Goal: Task Accomplishment & Management: Manage account settings

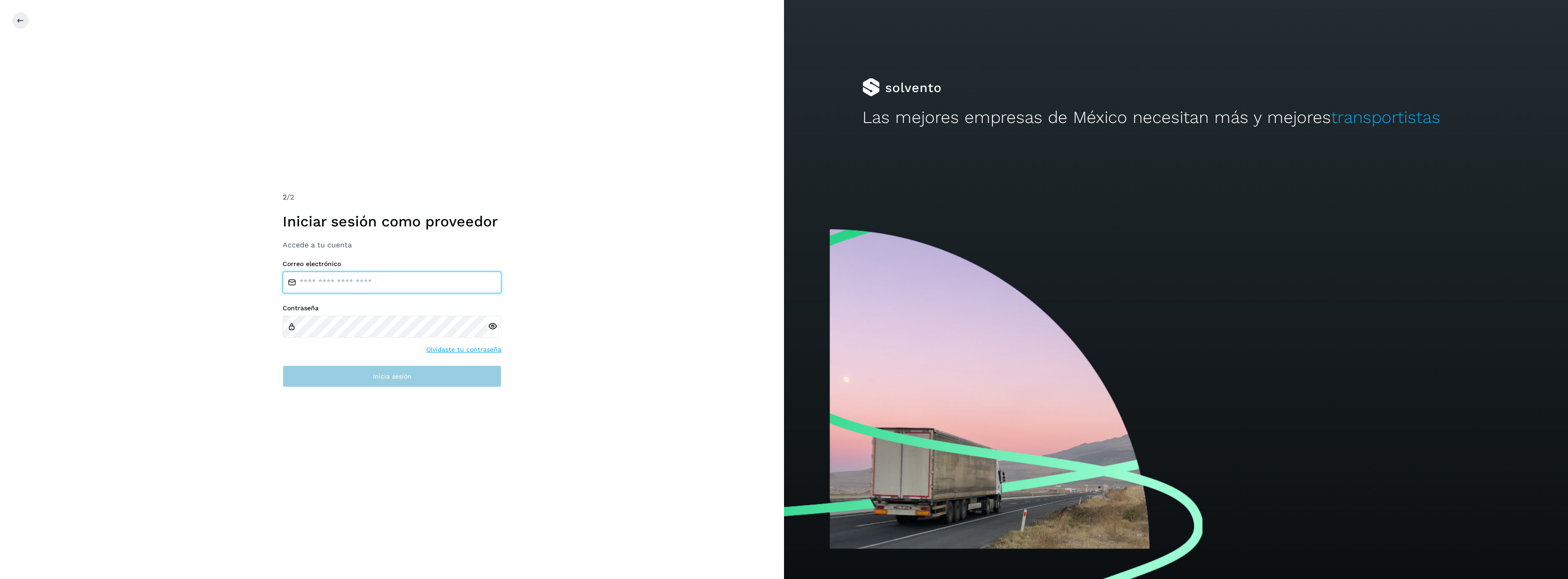
type input "**********"
click at [405, 375] on span "Inicia sesión" at bounding box center [393, 376] width 39 height 6
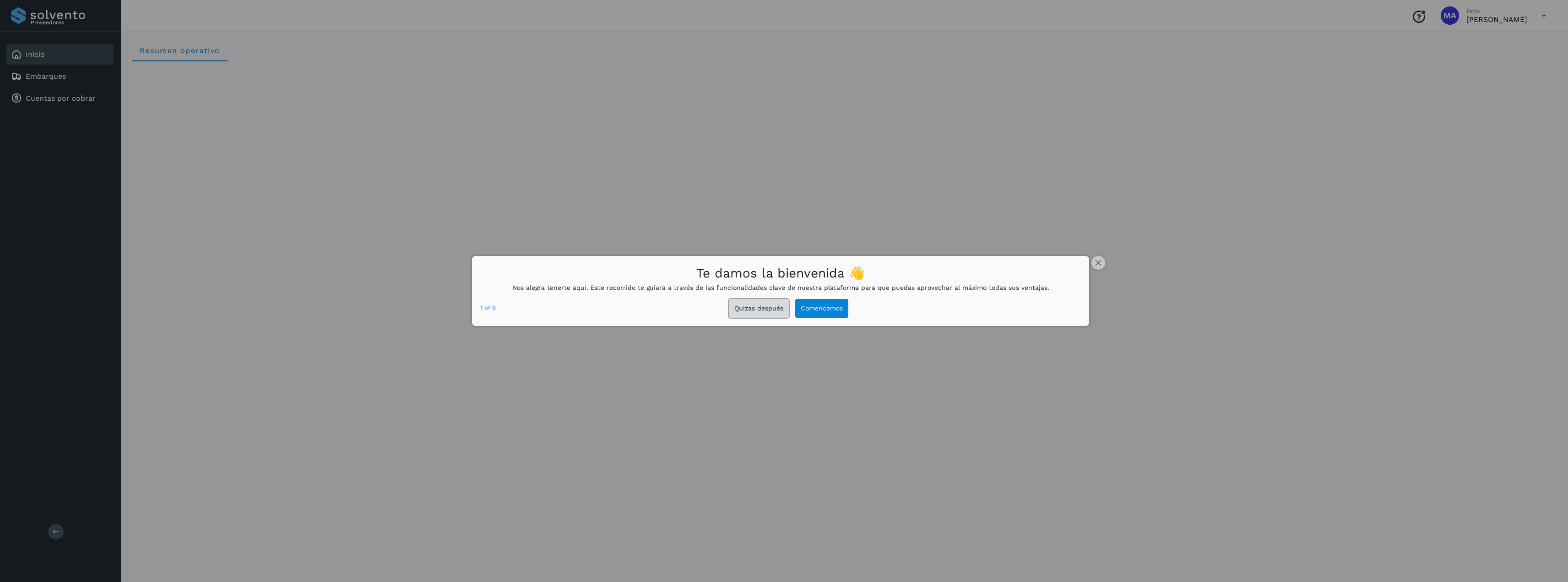
click at [775, 314] on button "Quizas después" at bounding box center [759, 308] width 60 height 19
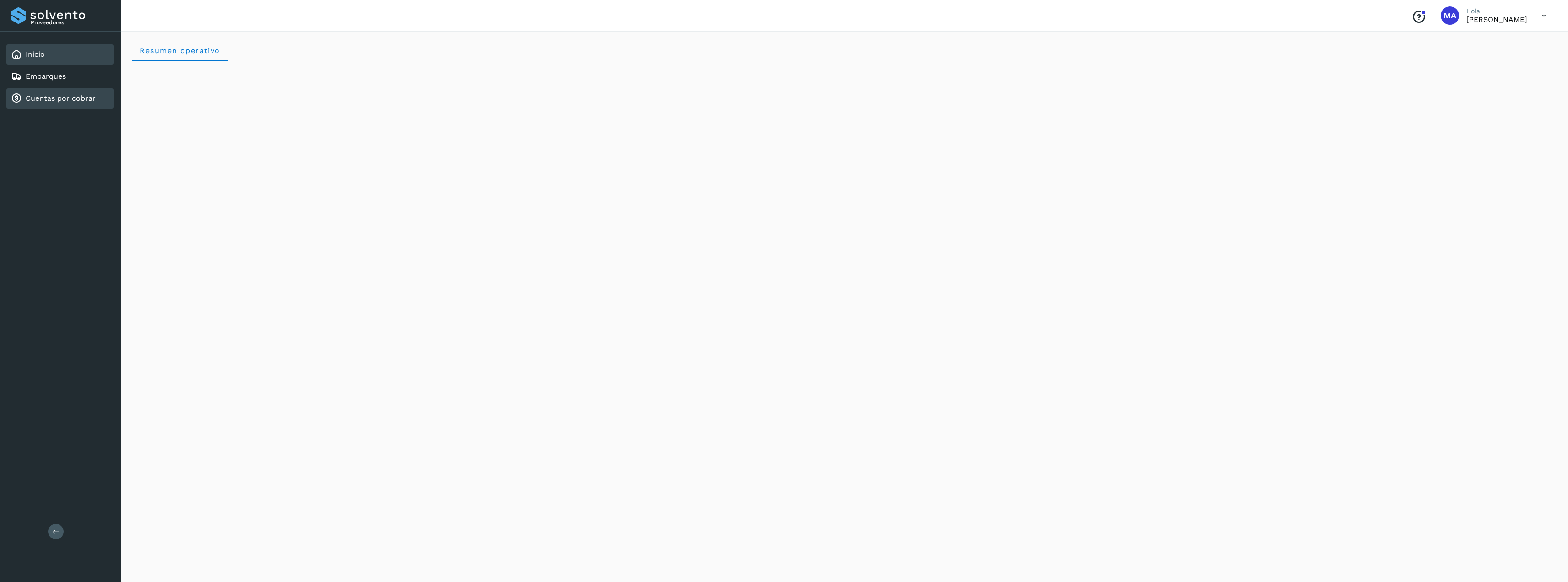
click at [87, 103] on div "Cuentas por cobrar" at bounding box center [53, 98] width 85 height 11
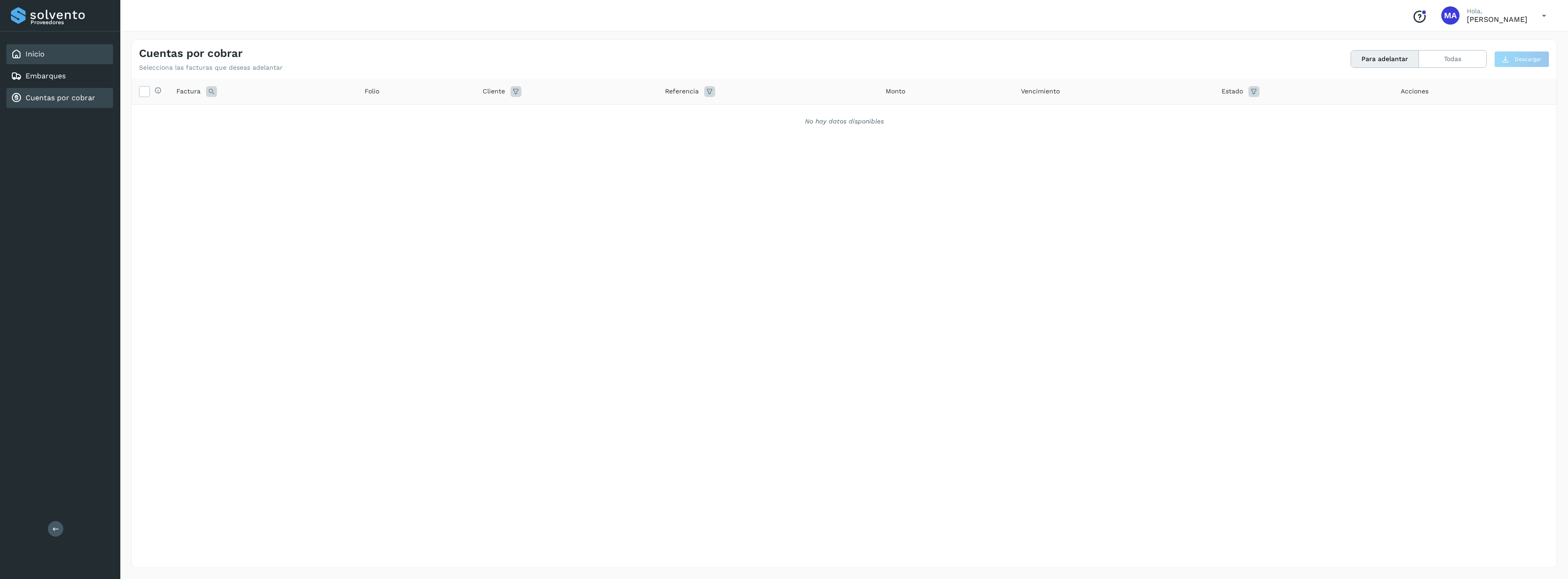
click at [46, 59] on div "Inicio" at bounding box center [59, 54] width 107 height 20
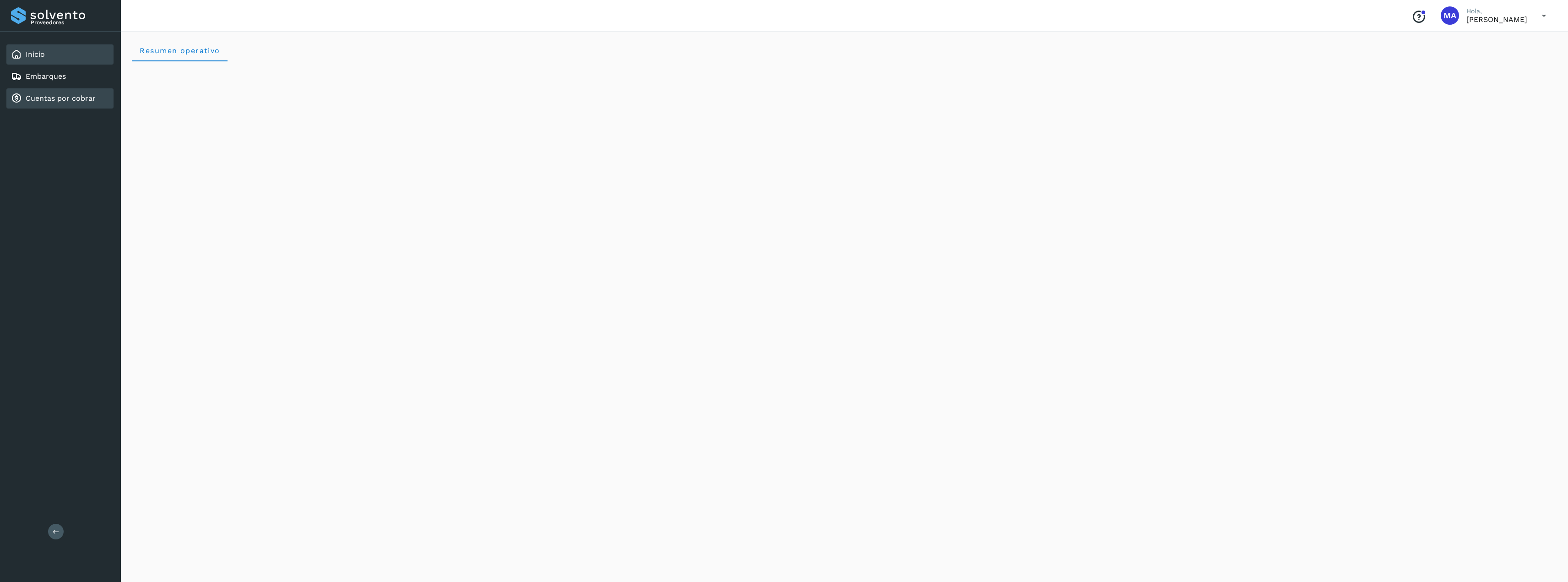
click at [41, 101] on link "Cuentas por cobrar" at bounding box center [61, 98] width 70 height 9
